Goal: Task Accomplishment & Management: Use online tool/utility

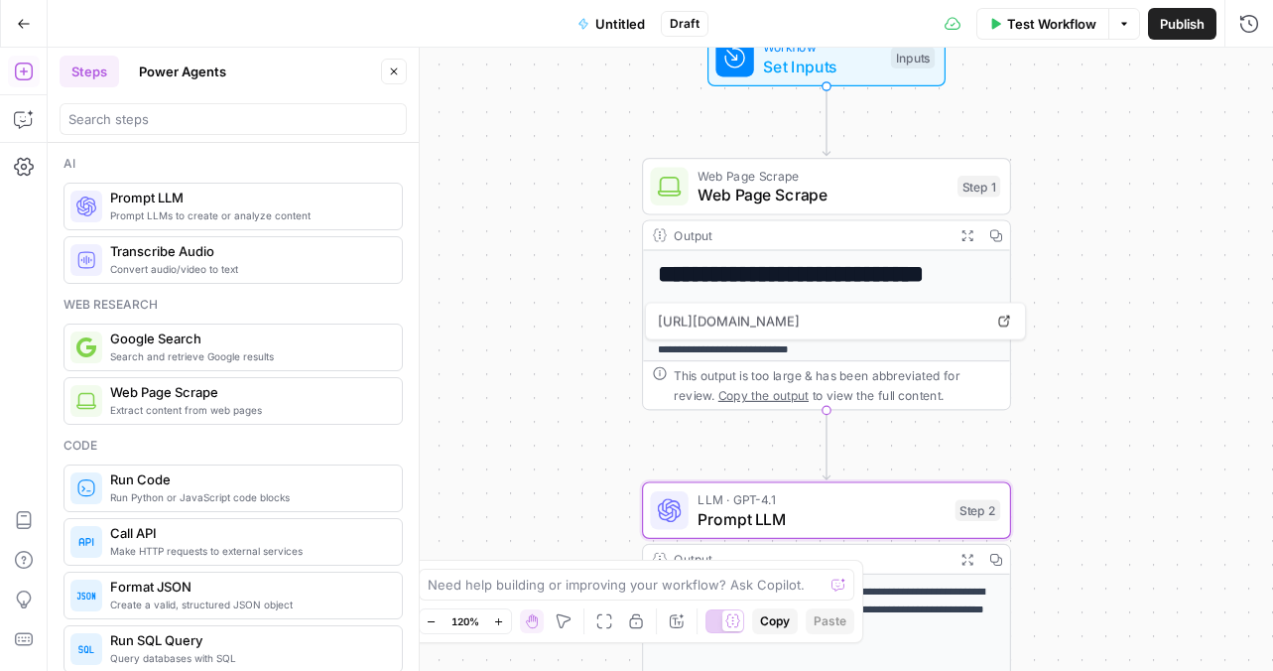
click at [30, 36] on button "Go Back" at bounding box center [24, 24] width 36 height 36
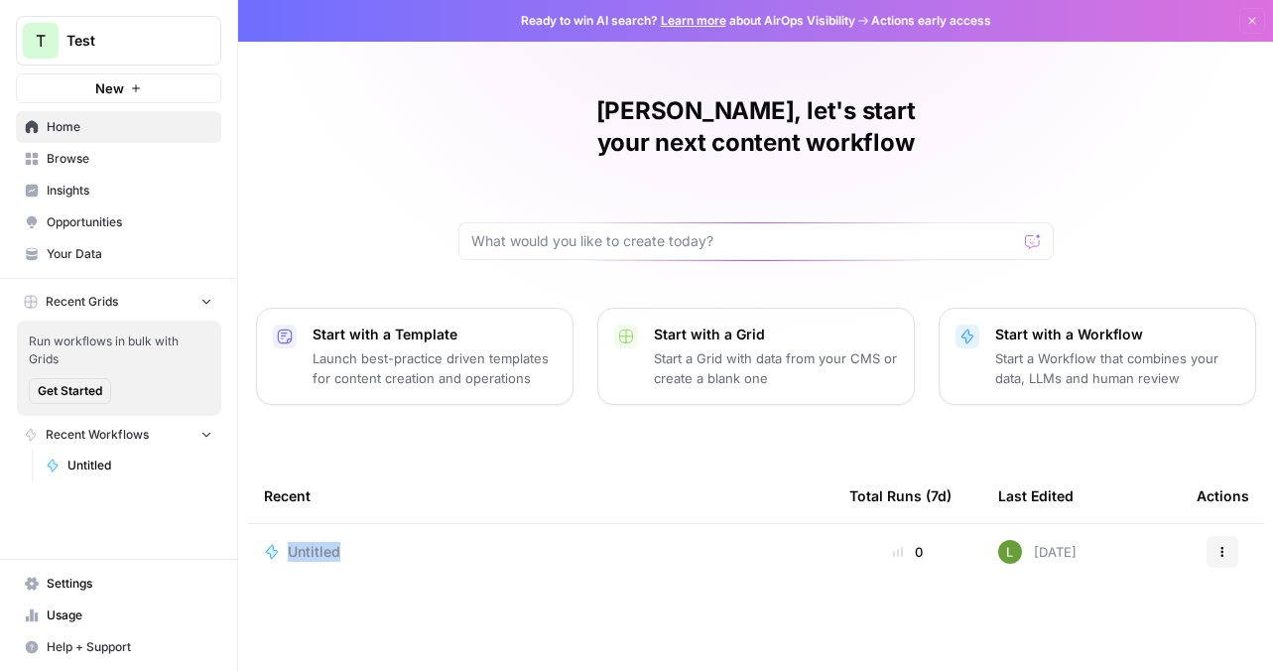
click at [1220, 546] on icon "button" at bounding box center [1222, 552] width 12 height 12
click at [304, 542] on span "Untitled" at bounding box center [314, 552] width 53 height 20
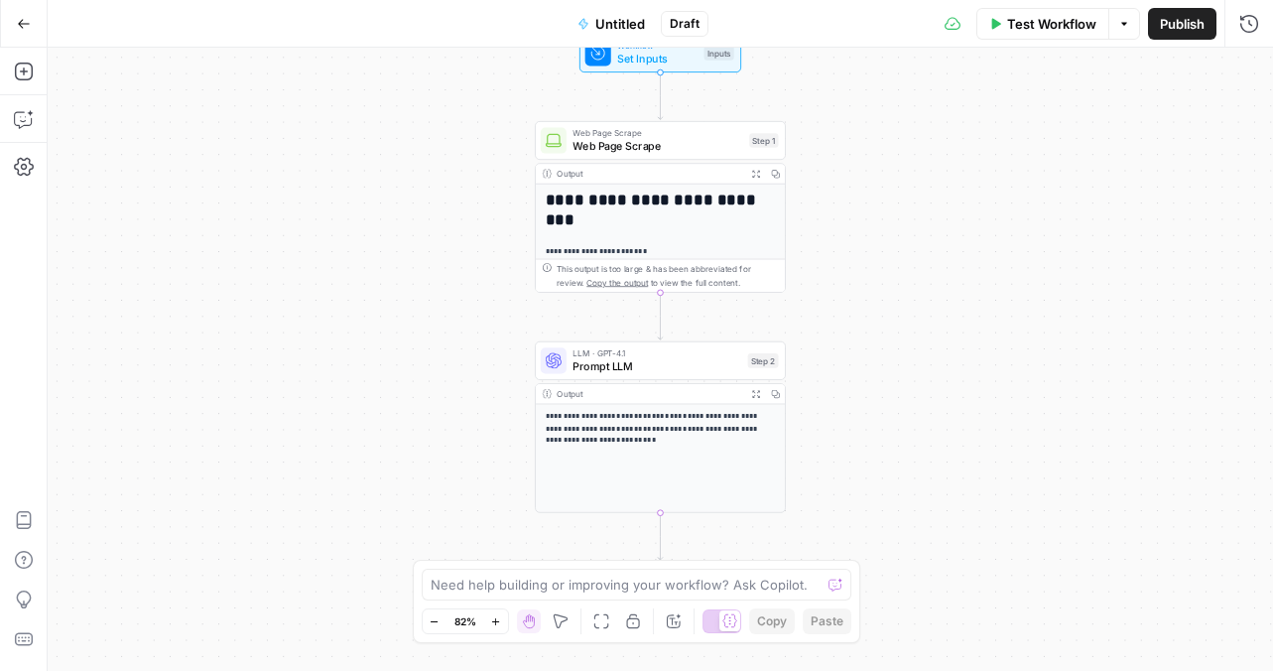
click at [615, 33] on span "Untitled" at bounding box center [620, 24] width 50 height 20
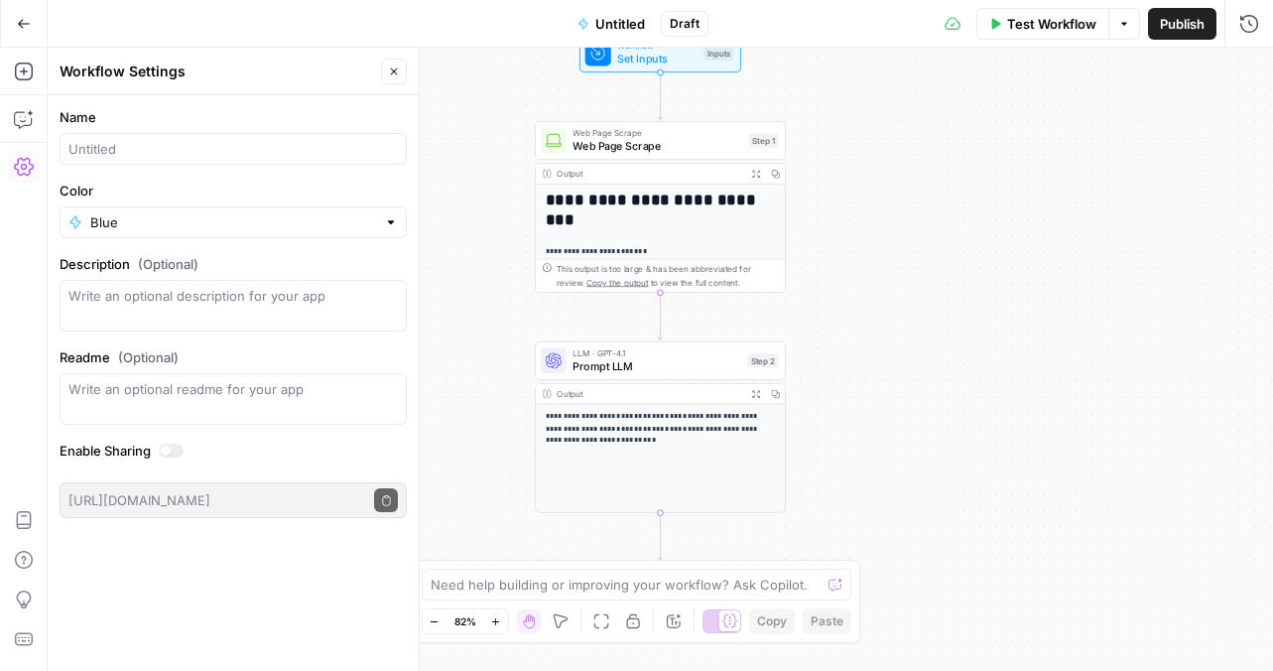
click at [205, 138] on div at bounding box center [233, 149] width 347 height 32
type input "Meta Description"
click at [29, 32] on button "Go Back" at bounding box center [24, 24] width 36 height 36
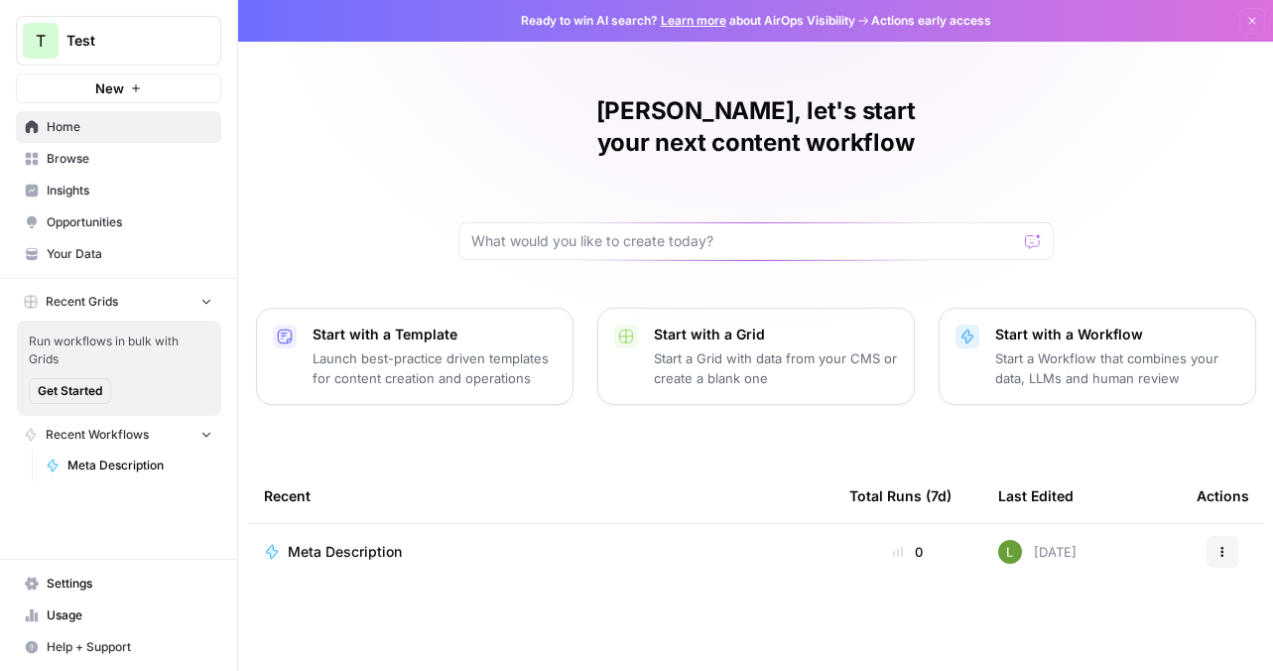
click at [401, 524] on td "Meta Description" at bounding box center [540, 552] width 585 height 56
click at [394, 542] on span "Meta Description" at bounding box center [345, 552] width 114 height 20
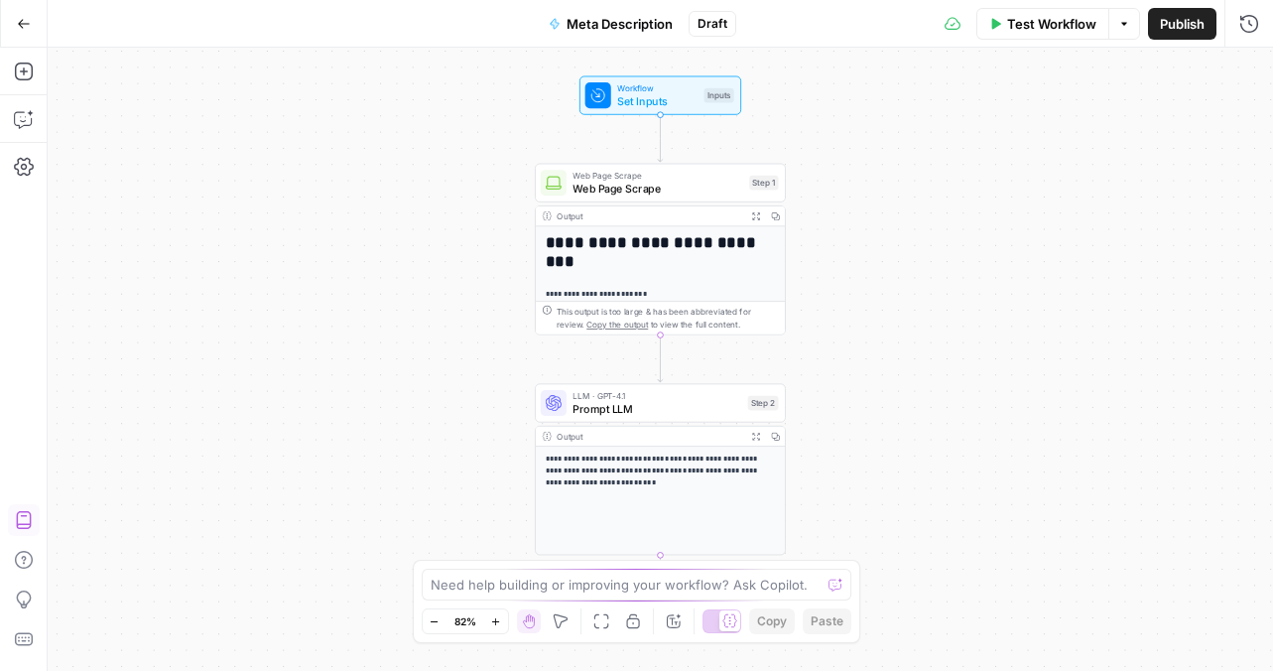
click at [14, 529] on icon "button" at bounding box center [24, 520] width 20 height 20
